Goal: Information Seeking & Learning: Find specific fact

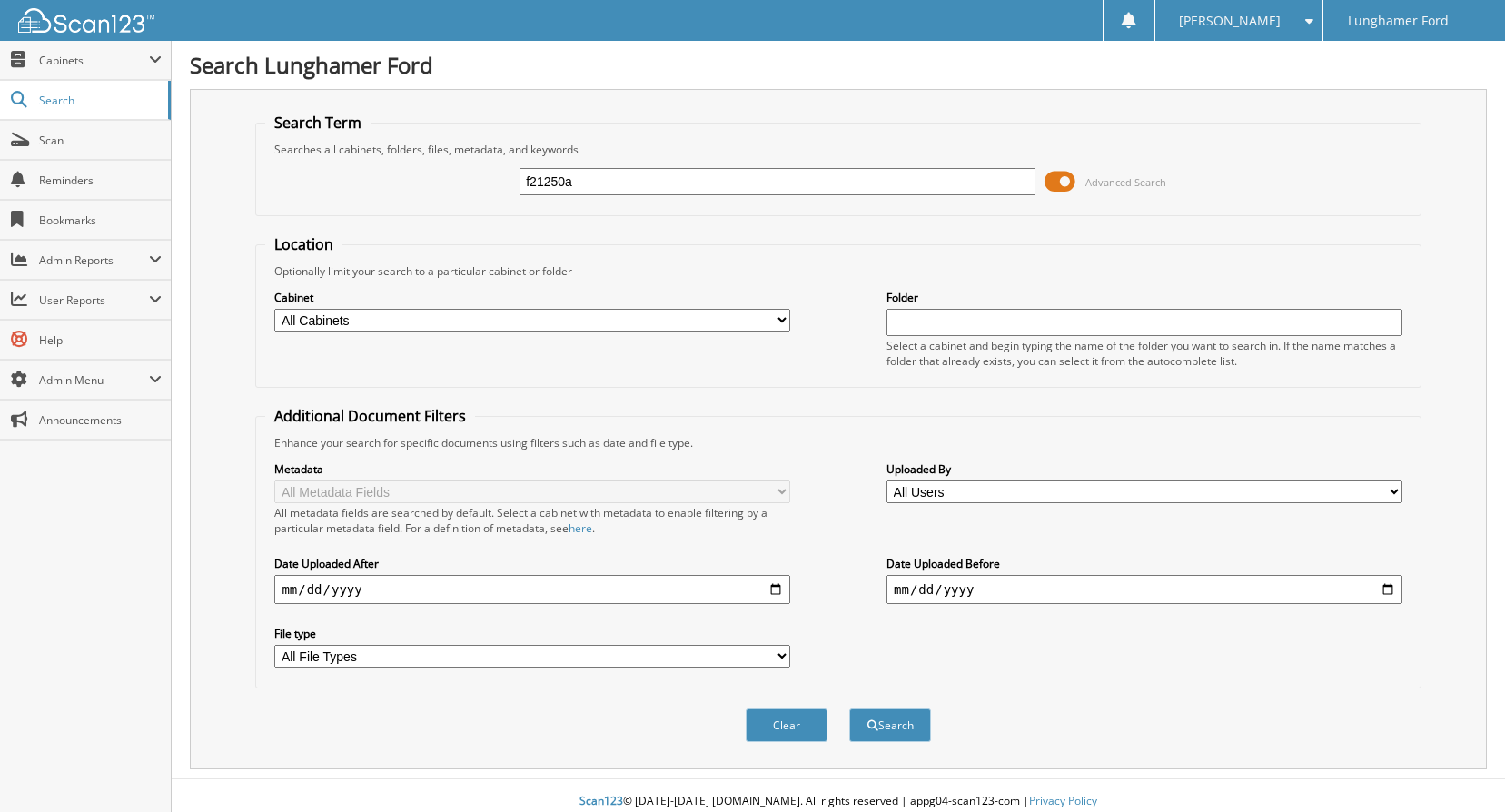
type input "f21250a"
click at [423, 314] on select "All Cabinets ACCOUNTS PAYABLE ACCOUNTS RECEIVABLE ACH BANK REC CAR DEALS - AUTO…" at bounding box center [532, 320] width 516 height 23
select select "42315"
click at [275, 309] on select "All Cabinets ACCOUNTS PAYABLE ACCOUNTS RECEIVABLE ACH BANK REC CAR DEALS - AUTO…" at bounding box center [532, 320] width 516 height 23
click at [911, 722] on button "Search" at bounding box center [890, 725] width 82 height 33
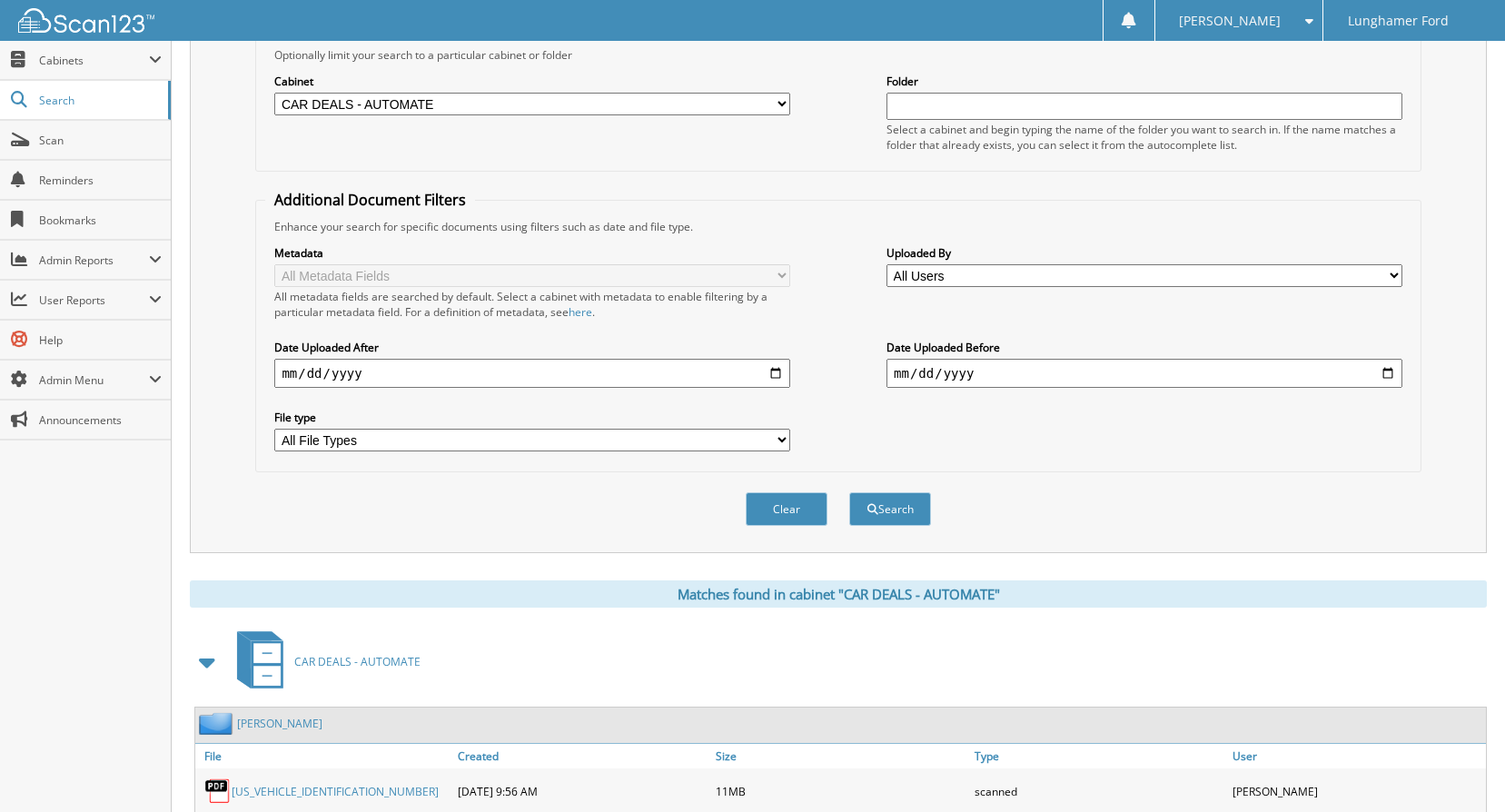
scroll to position [344, 0]
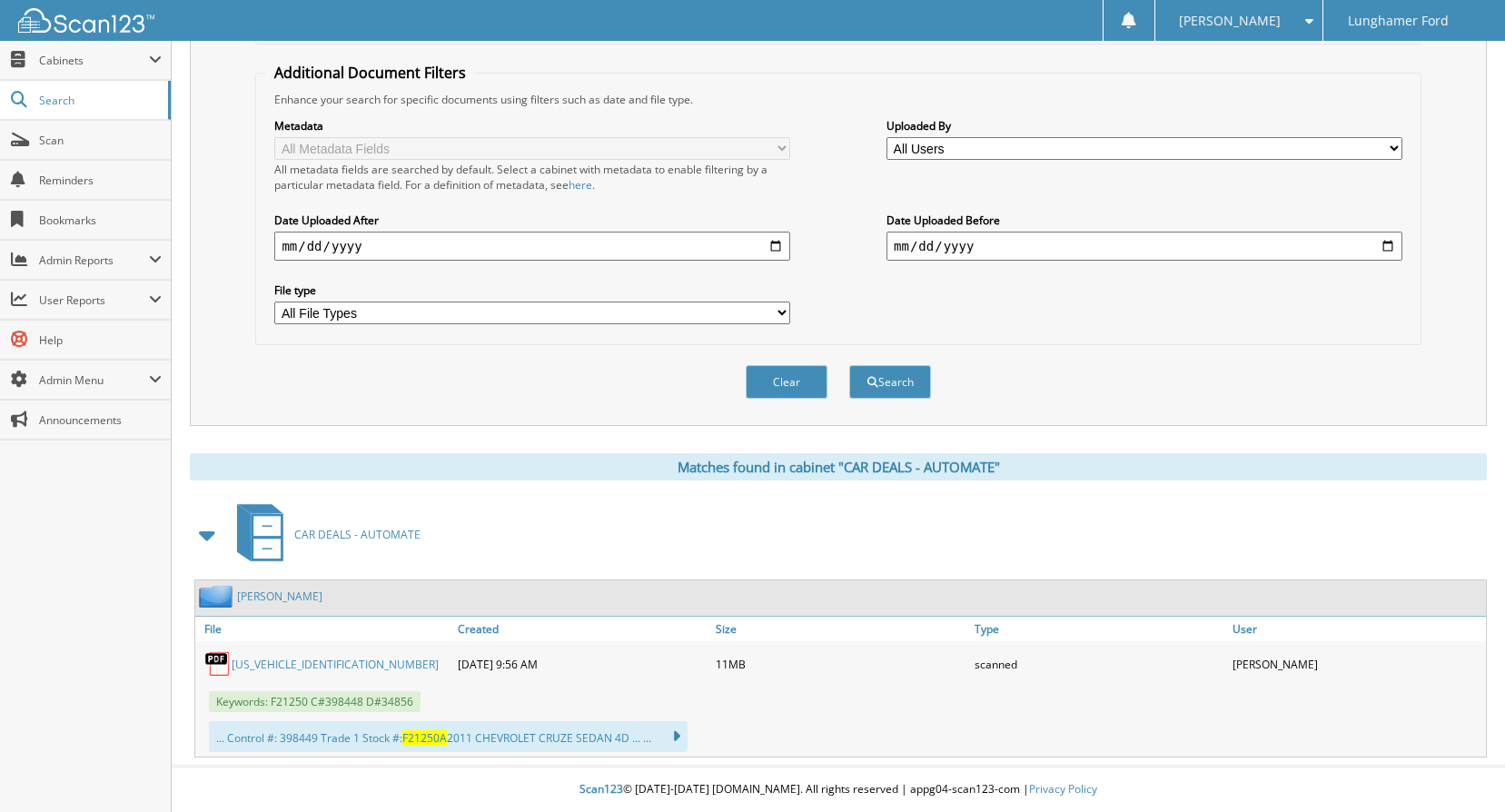
click at [363, 694] on span "Keywords: F21250 C#398448 D#34856" at bounding box center [314, 701] width 212 height 21
click at [309, 651] on div "[US_VEHICLE_IDENTIFICATION_NUMBER]" at bounding box center [324, 664] width 257 height 36
click at [309, 660] on link "[US_VEHICLE_IDENTIFICATION_NUMBER]" at bounding box center [335, 664] width 207 height 15
click at [905, 81] on fieldset "Additional Document Filters Enhance your search for specific documents using fi…" at bounding box center [838, 203] width 1165 height 282
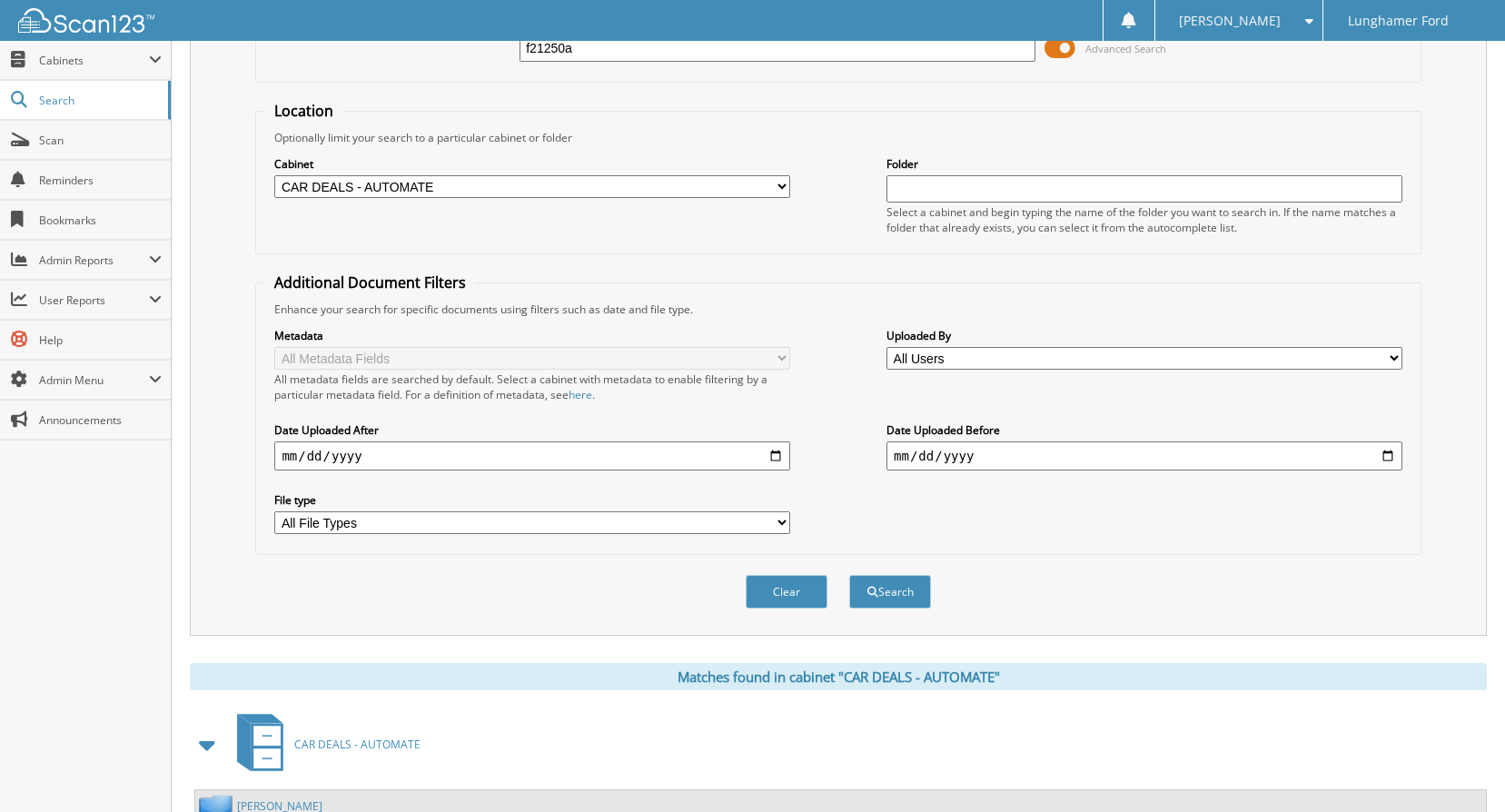
scroll to position [0, 0]
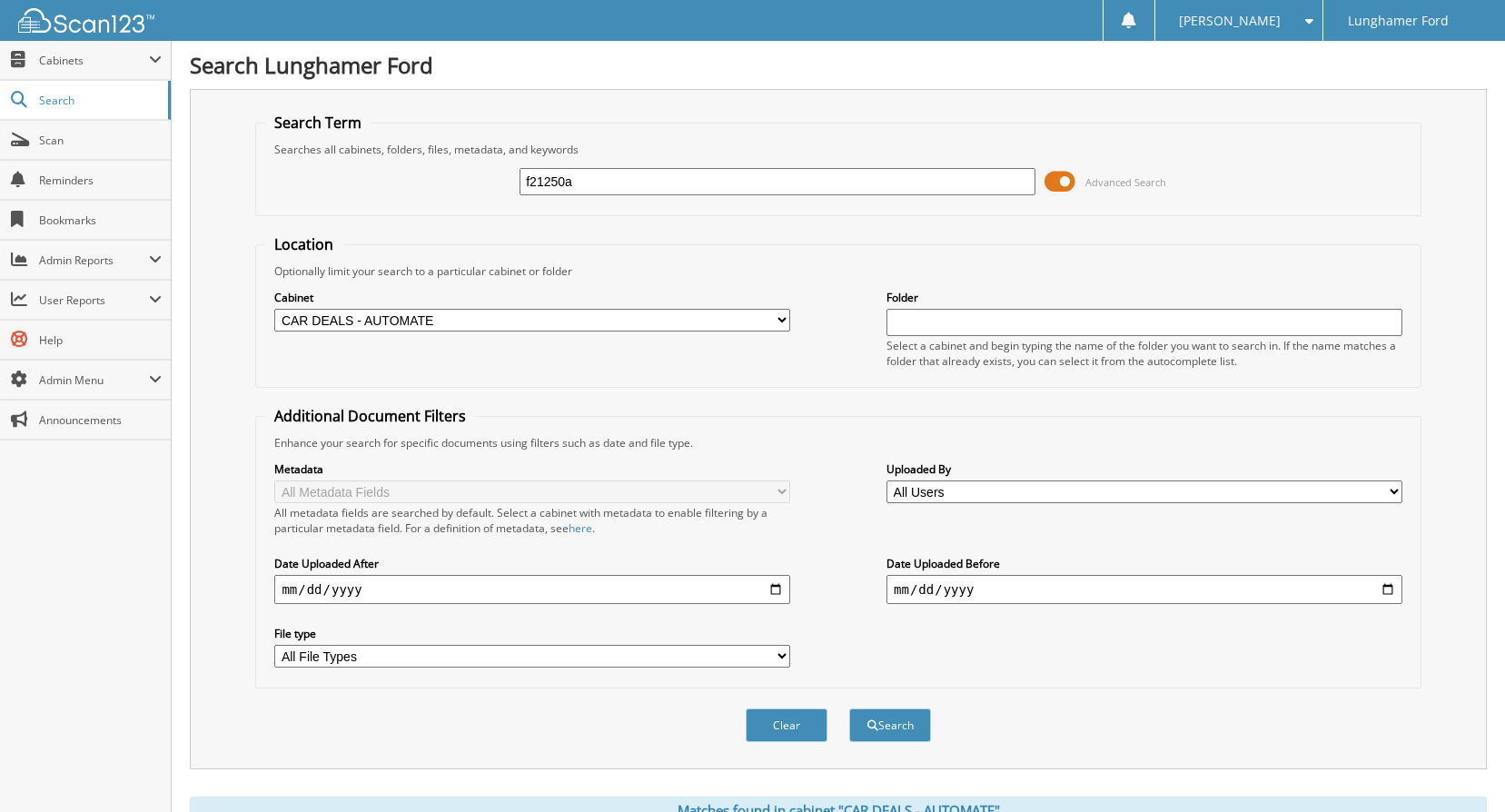
drag, startPoint x: 648, startPoint y: 196, endPoint x: 629, endPoint y: 179, distance: 25.5
click at [636, 187] on div "f21250a Advanced Search" at bounding box center [837, 181] width 1145 height 49
drag, startPoint x: 606, startPoint y: 179, endPoint x: 508, endPoint y: 197, distance: 99.6
click at [508, 197] on div "f21250a Advanced Search" at bounding box center [837, 181] width 1145 height 49
paste input "[US_VEHICLE_IDENTIFICATION_NUMBER]"
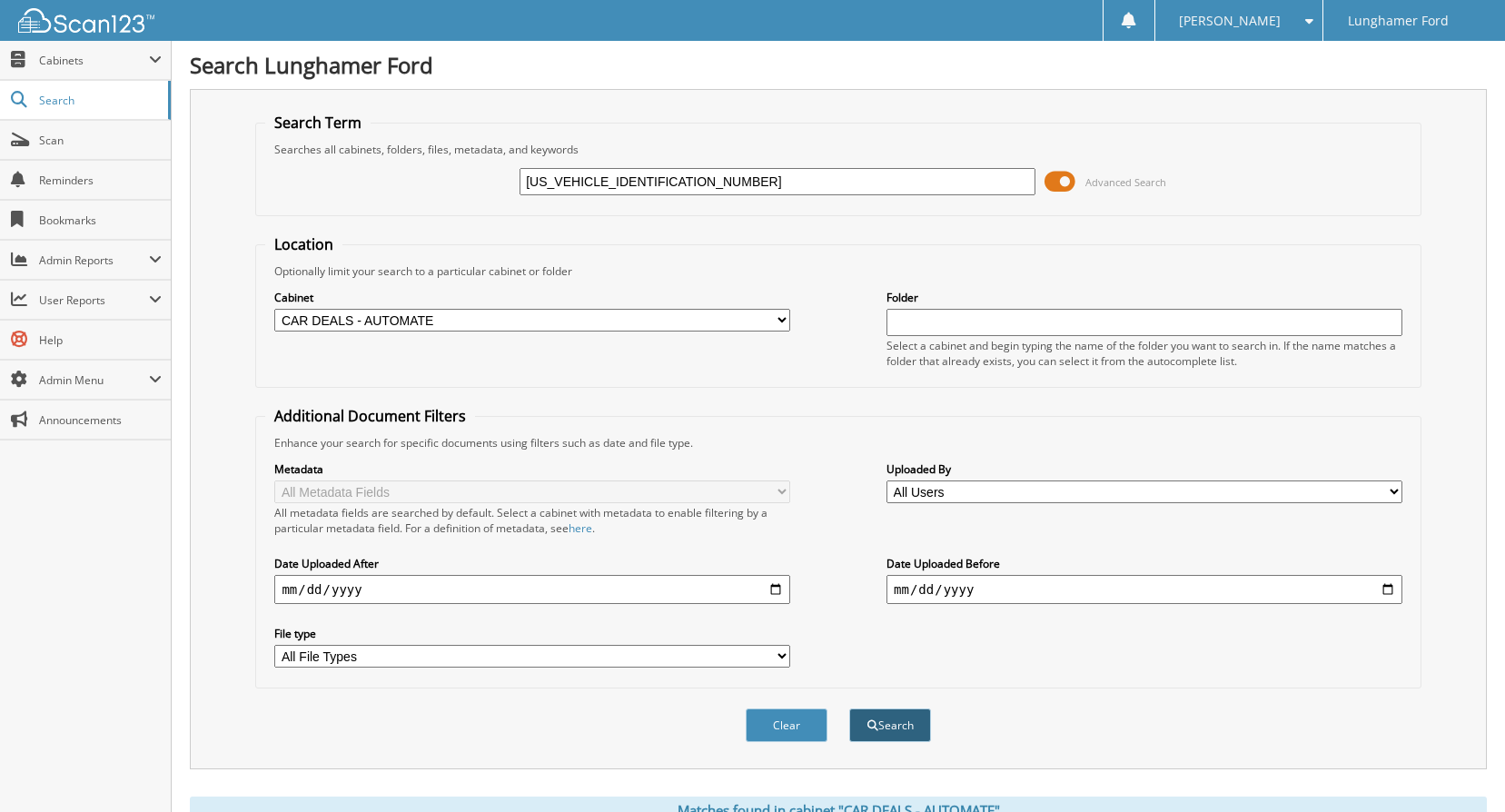
type input "[US_VEHICLE_IDENTIFICATION_NUMBER]"
click at [877, 724] on button "Search" at bounding box center [890, 725] width 82 height 33
